Goal: Find specific page/section: Locate a particular part of the current website

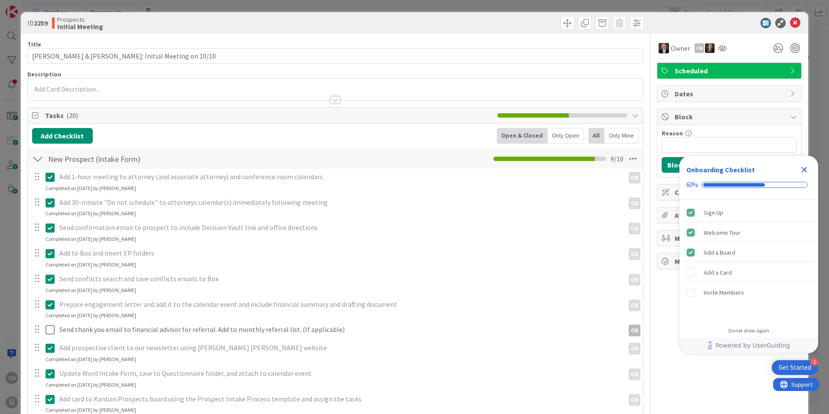
drag, startPoint x: 801, startPoint y: 170, endPoint x: 792, endPoint y: 180, distance: 12.6
click at [800, 170] on icon "Close Checklist" at bounding box center [804, 169] width 10 height 10
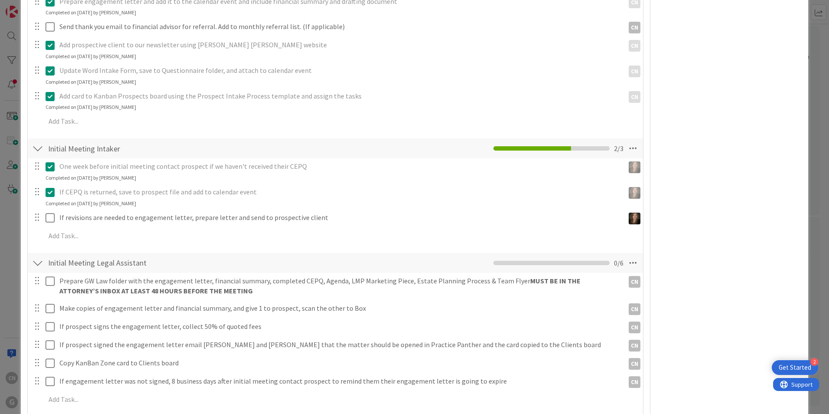
scroll to position [303, 0]
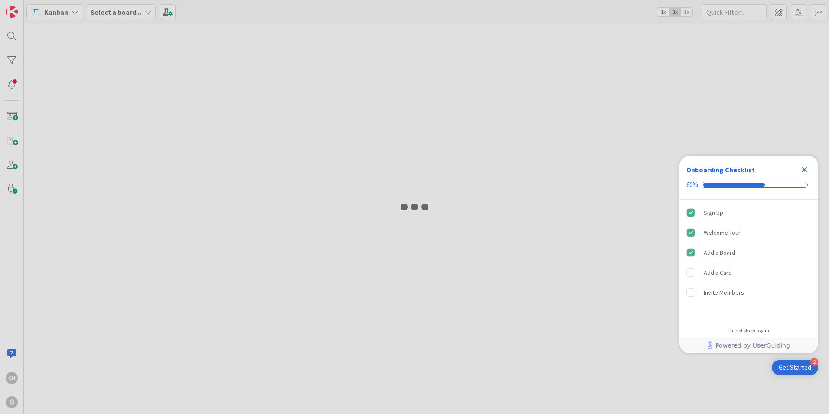
type input "[PERSON_NAME]"
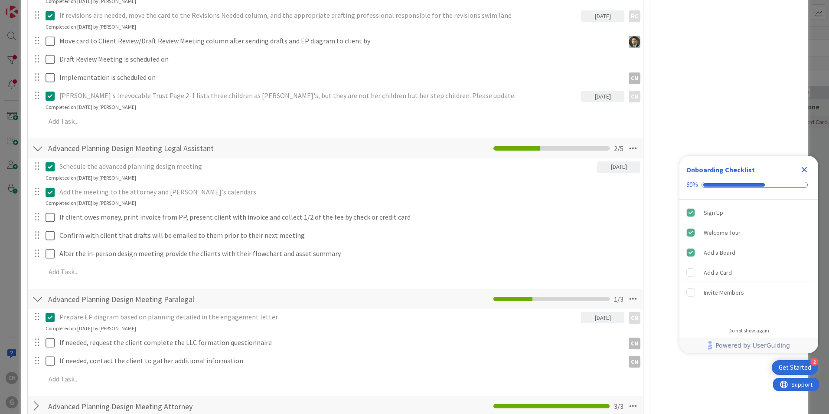
scroll to position [433, 0]
click at [804, 170] on icon "Close Checklist" at bounding box center [805, 170] width 6 height 6
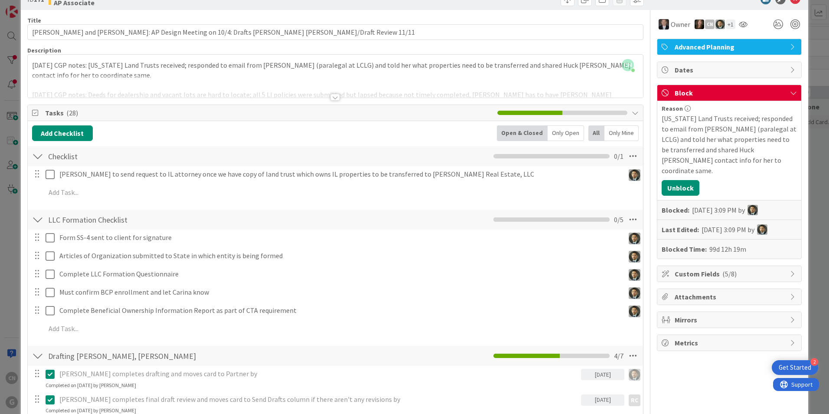
scroll to position [0, 0]
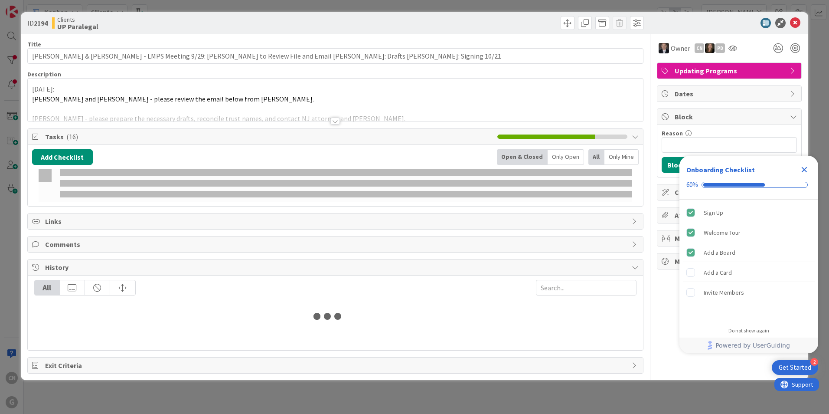
type input "[PERSON_NAME]"
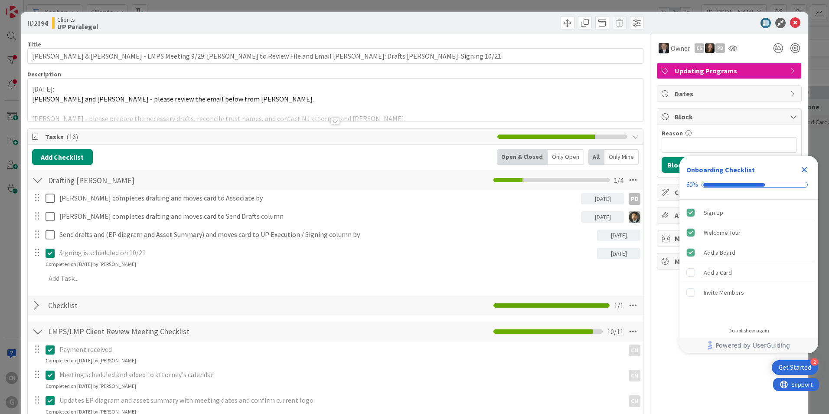
click at [804, 169] on icon "Close Checklist" at bounding box center [805, 170] width 6 height 6
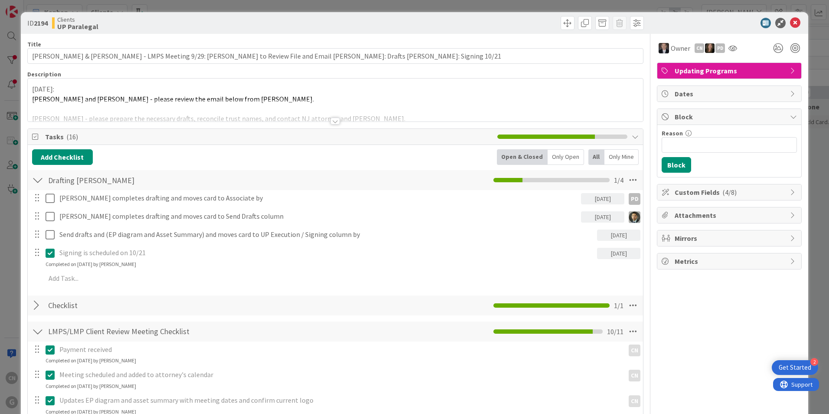
click at [264, 98] on p "Paul and Cindy - please review the email below from Brad." at bounding box center [335, 99] width 607 height 10
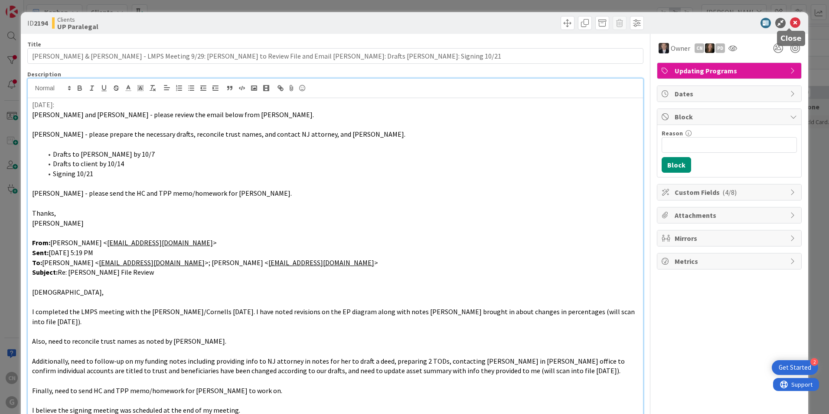
click at [790, 24] on icon at bounding box center [795, 23] width 10 height 10
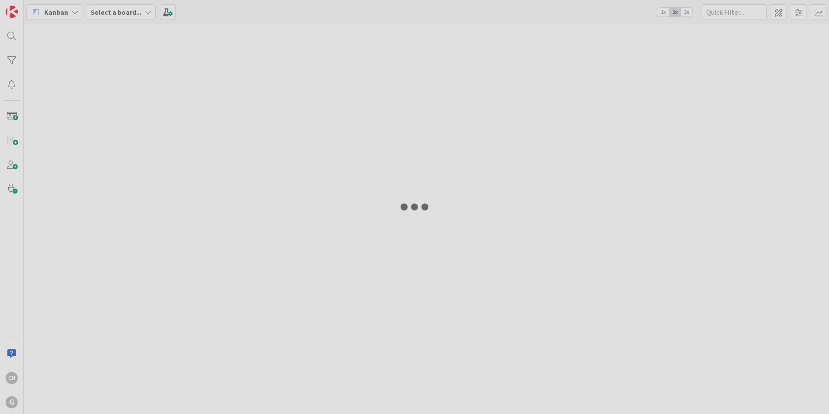
type input "[PERSON_NAME]"
